Goal: Information Seeking & Learning: Learn about a topic

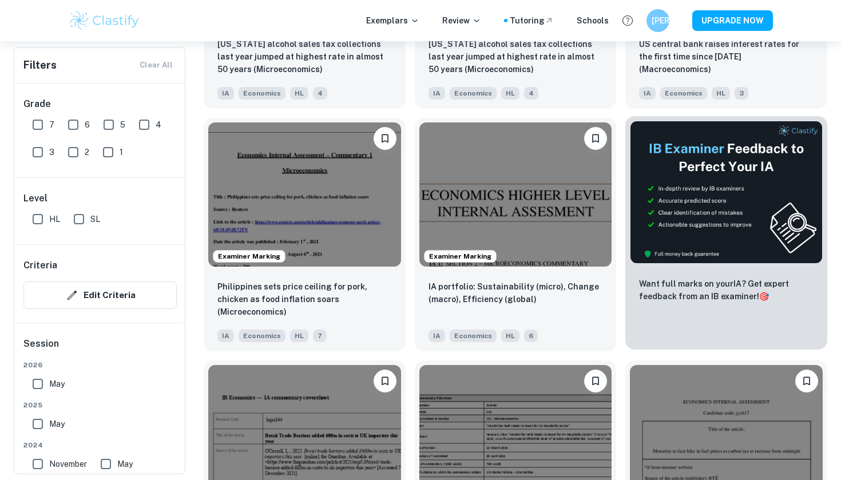
scroll to position [4175, 0]
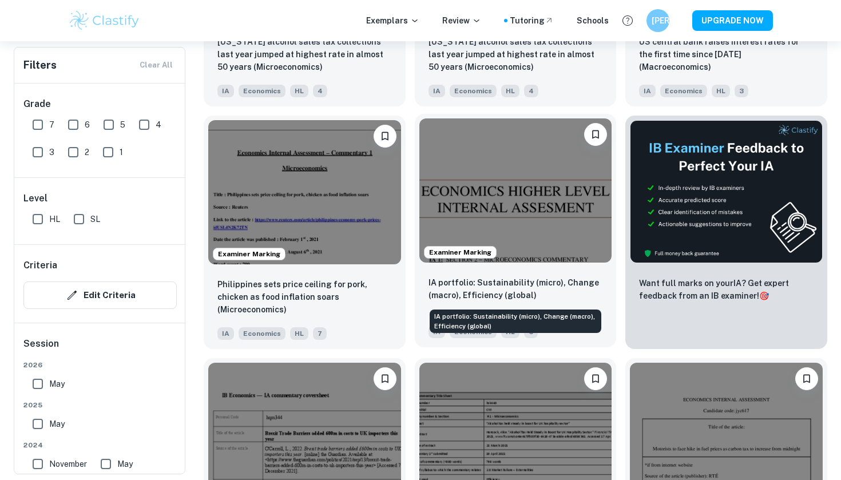
click at [514, 280] on p "IA portfolio: Sustainability (micro), Change (macro), Efficiency (global)" at bounding box center [515, 288] width 174 height 25
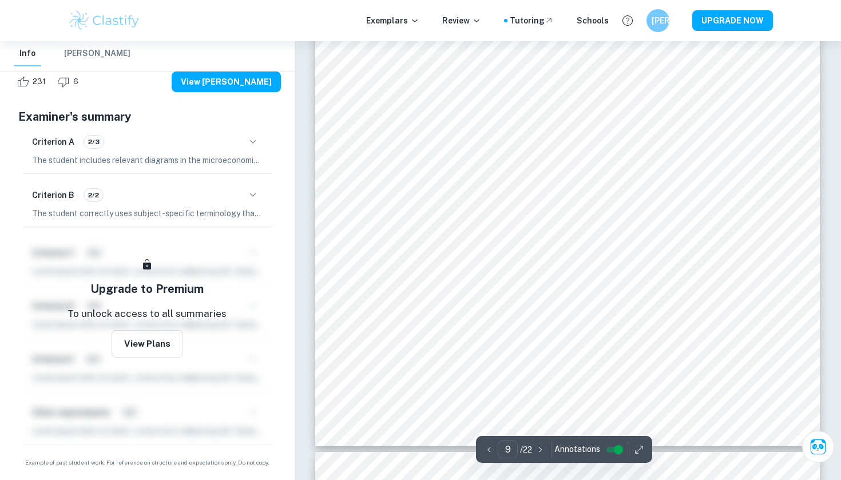
scroll to position [5780, 0]
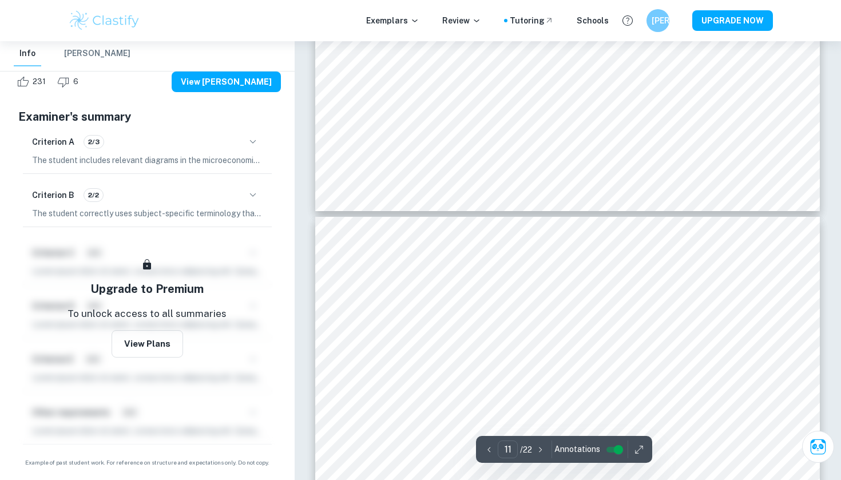
type input "12"
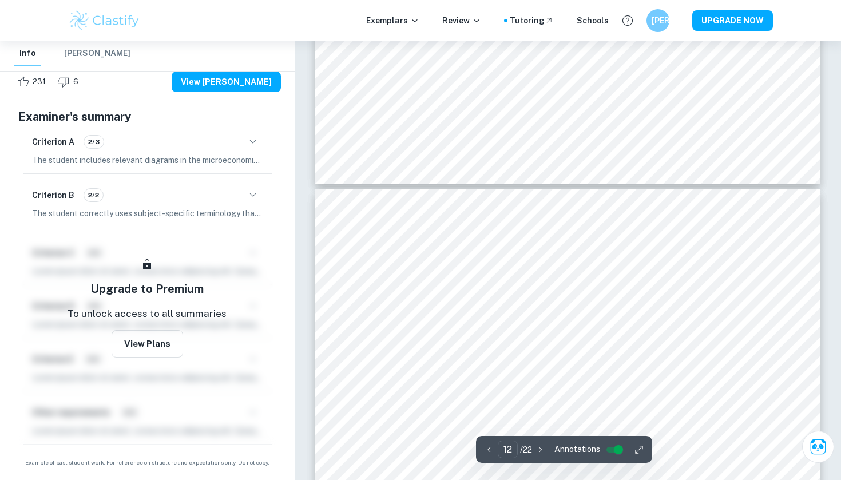
scroll to position [7553, 0]
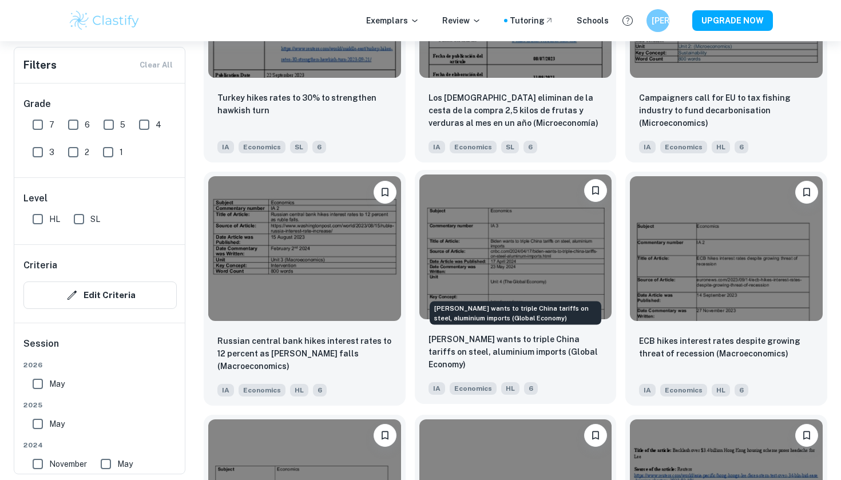
scroll to position [6140, 0]
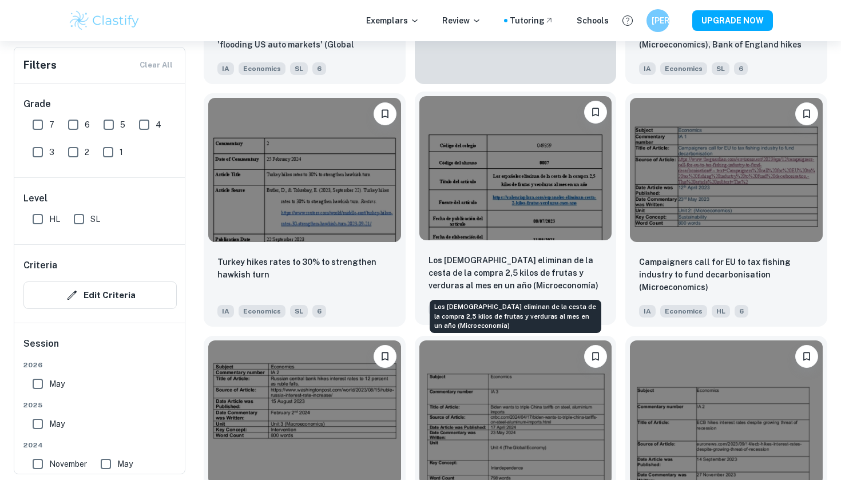
click at [462, 271] on p "Los [DEMOGRAPHIC_DATA] eliminan de la cesta de la compra 2,5 kilos de frutas y …" at bounding box center [515, 273] width 174 height 38
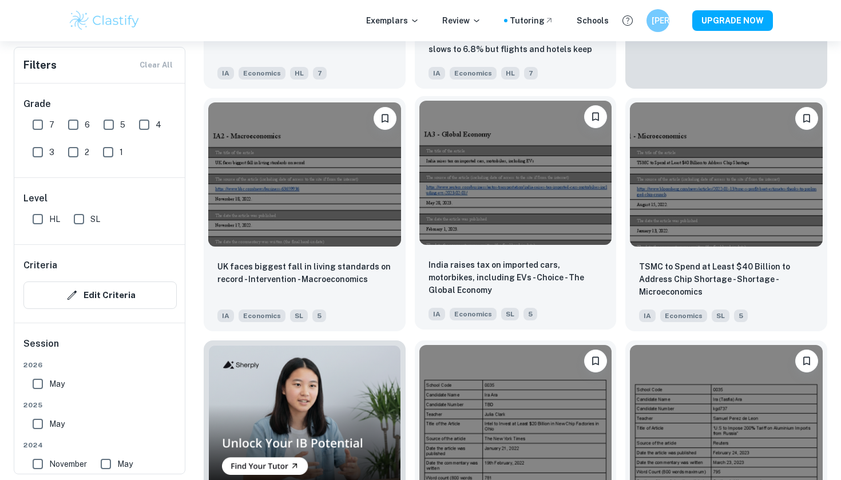
scroll to position [12207, 0]
